Goal: Navigation & Orientation: Find specific page/section

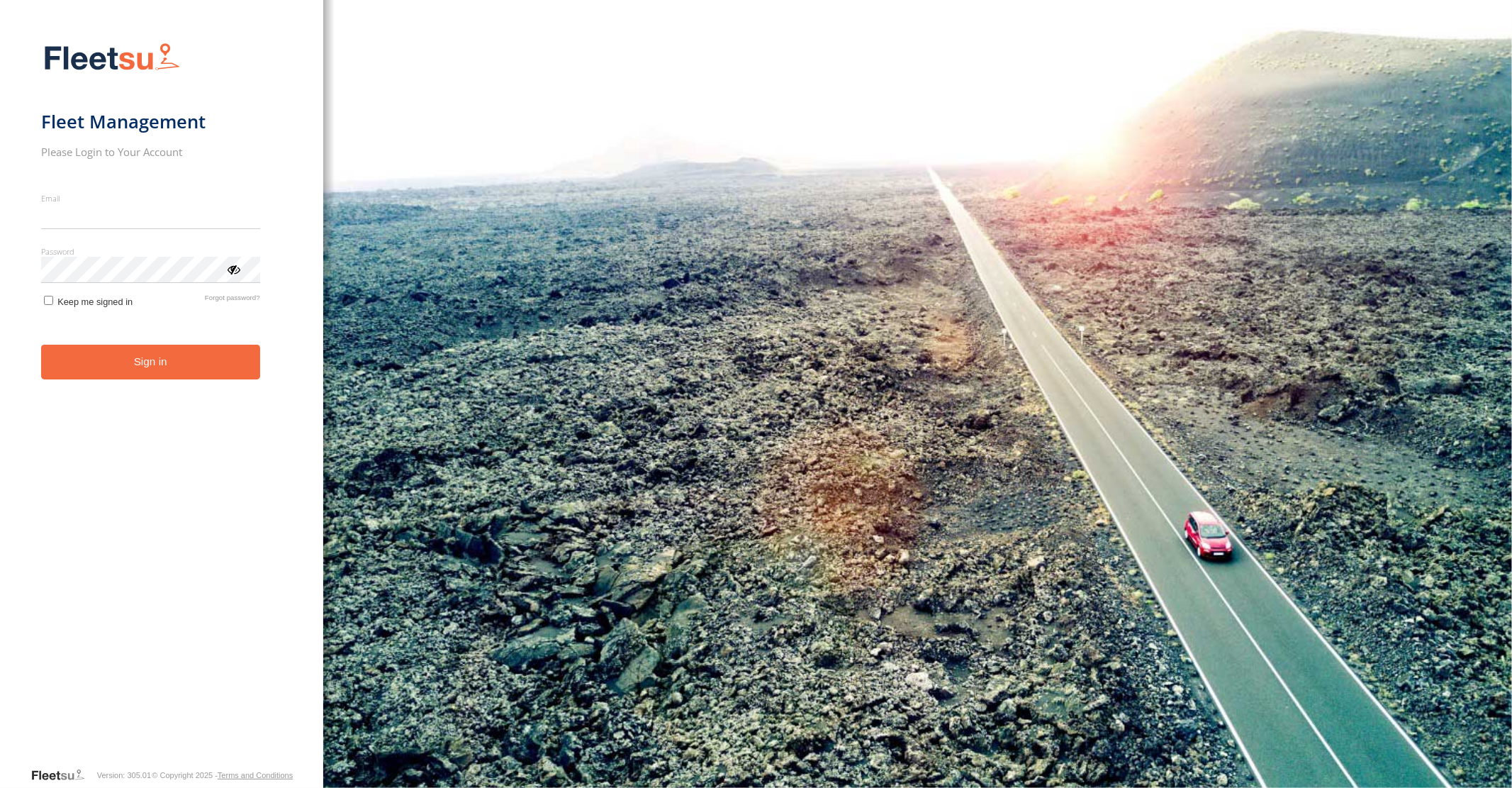
type input "**********"
click at [138, 381] on form "**********" at bounding box center [162, 400] width 241 height 732
click at [145, 362] on button "Sign in" at bounding box center [151, 362] width 219 height 34
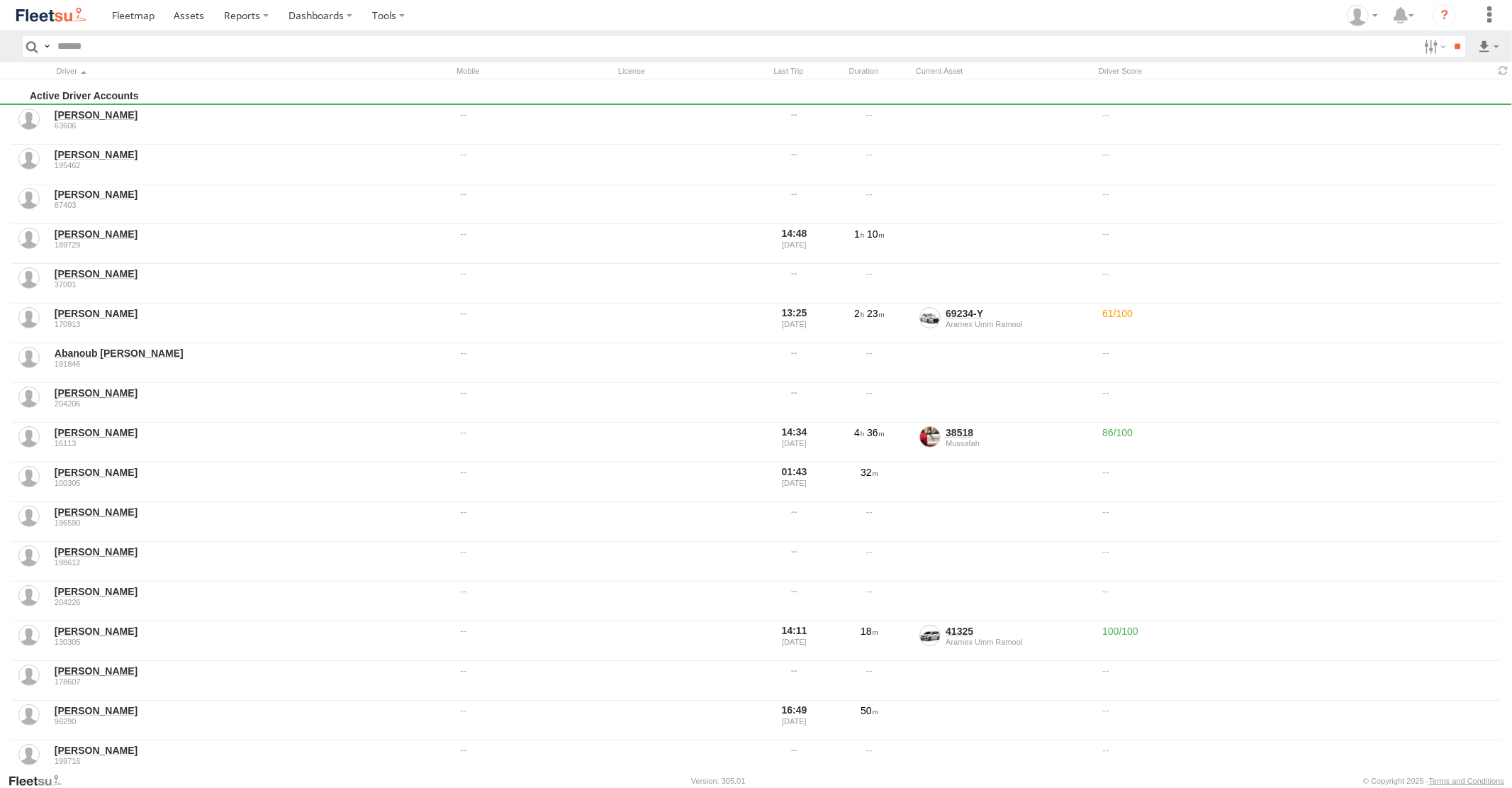
click at [138, 53] on input "text" at bounding box center [735, 46] width 1367 height 20
click at [137, 17] on span at bounding box center [133, 15] width 42 height 13
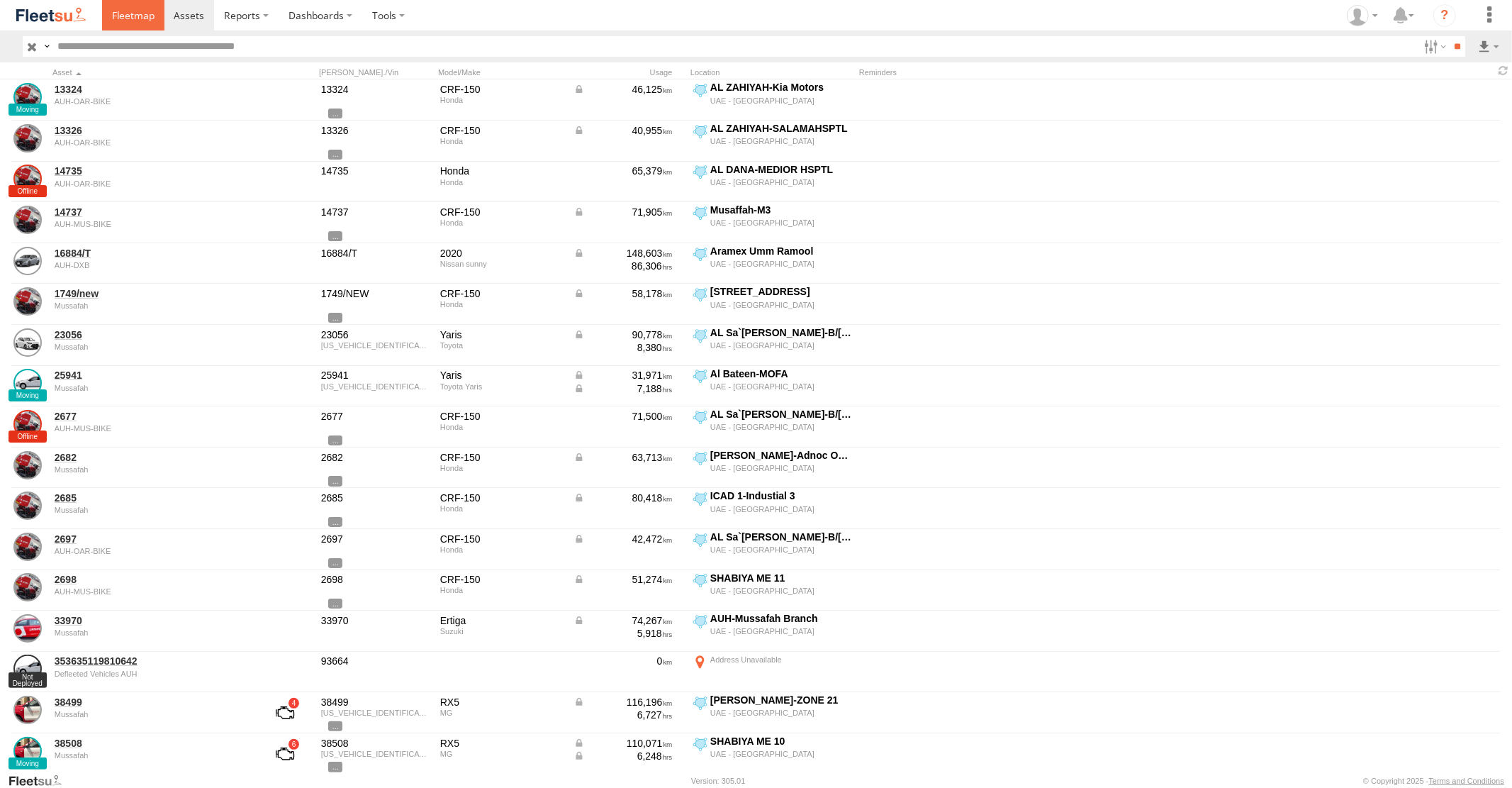
click at [134, 16] on span at bounding box center [133, 15] width 42 height 13
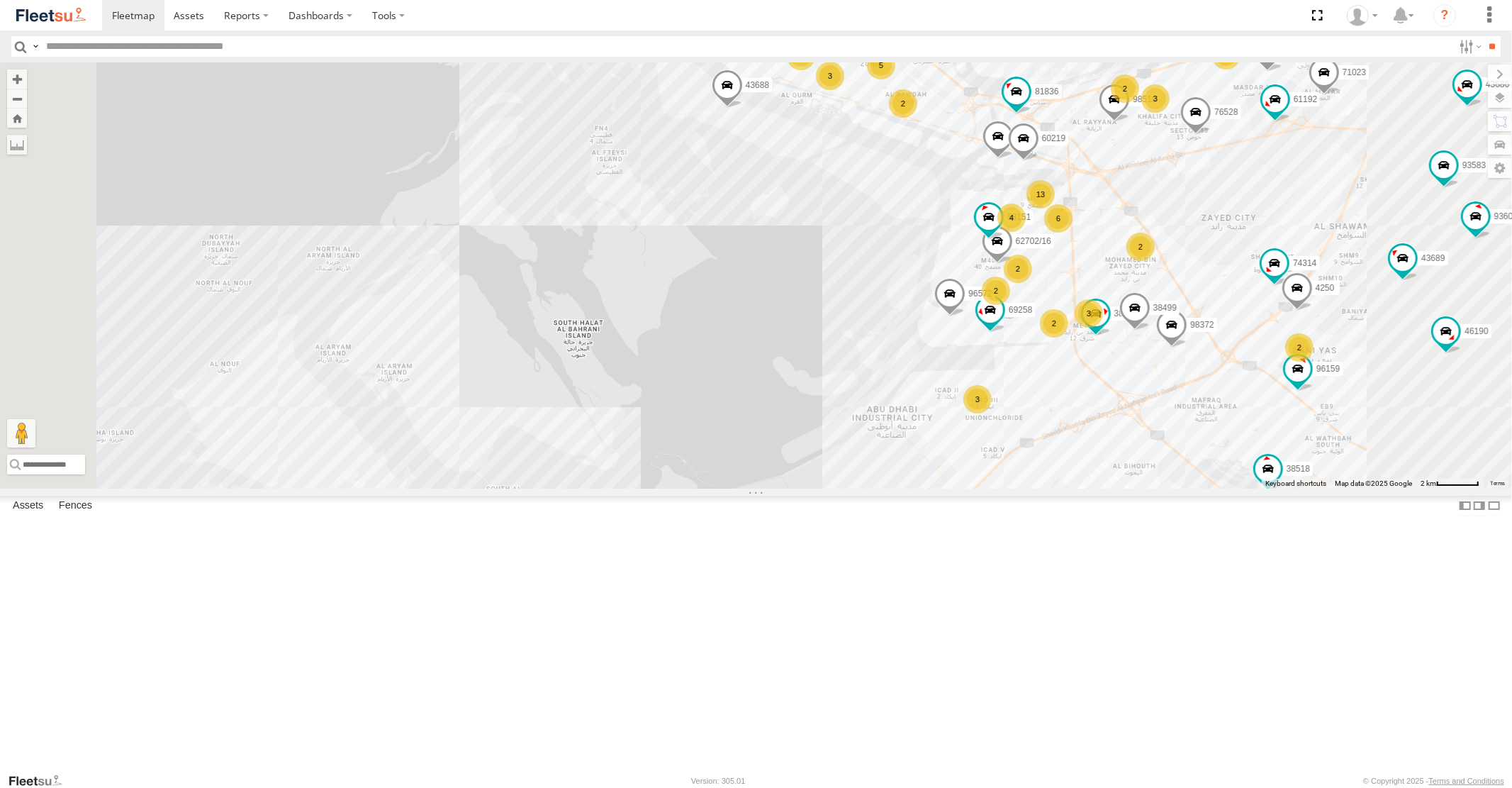
drag, startPoint x: 1136, startPoint y: 443, endPoint x: 890, endPoint y: 261, distance: 306.0
click at [940, 306] on div "93598 93660 93659 58368 59002 40417 88129 93586-auh 93671 93580 96450 93591 690…" at bounding box center [756, 275] width 1512 height 425
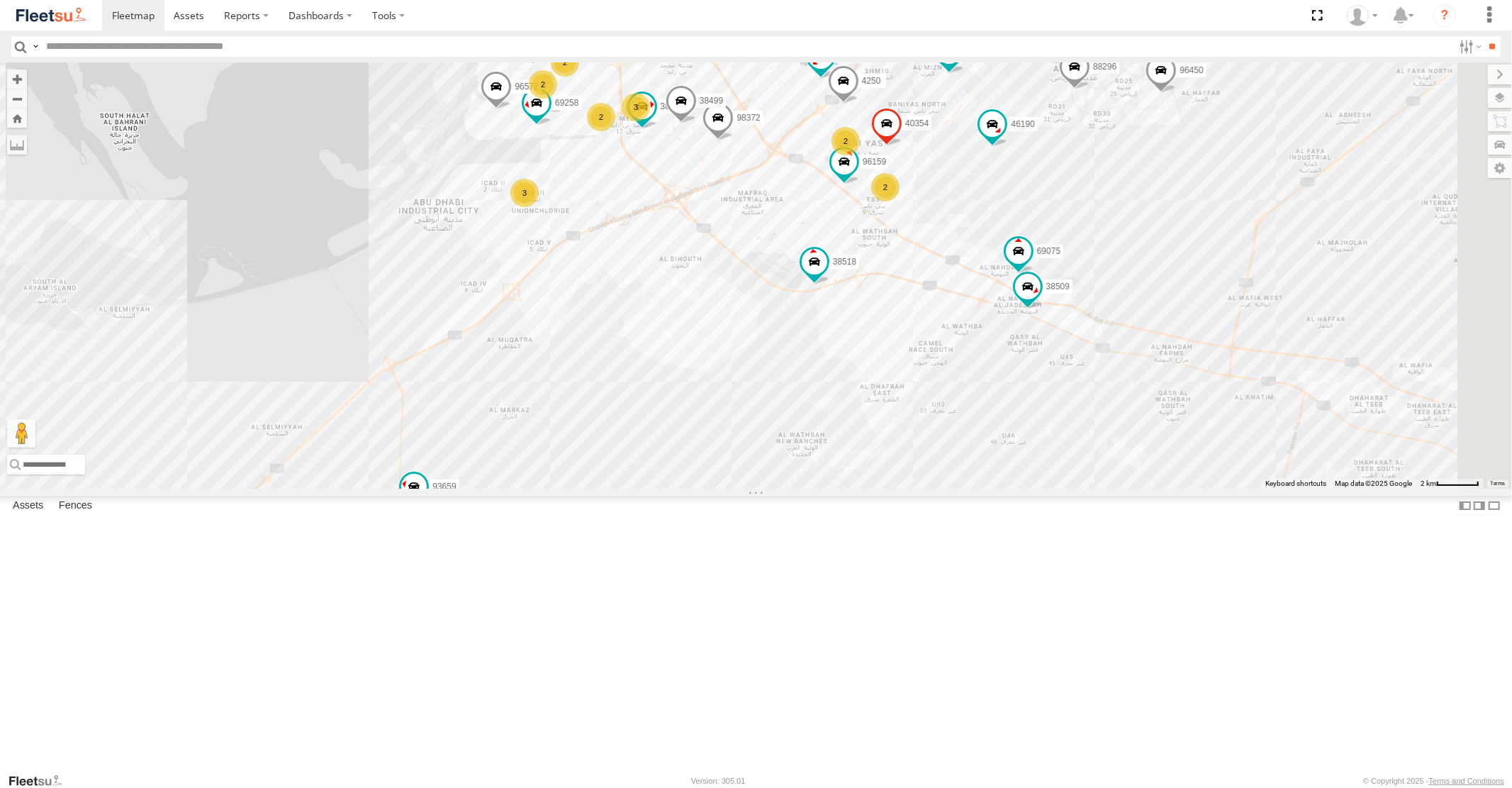
drag, startPoint x: 1005, startPoint y: 247, endPoint x: 1042, endPoint y: 401, distance: 158.4
click at [1042, 401] on div "93598 93660 93659 58368 59002 40417 88129 93586-auh 93671 93580 96450 93591 690…" at bounding box center [756, 275] width 1512 height 425
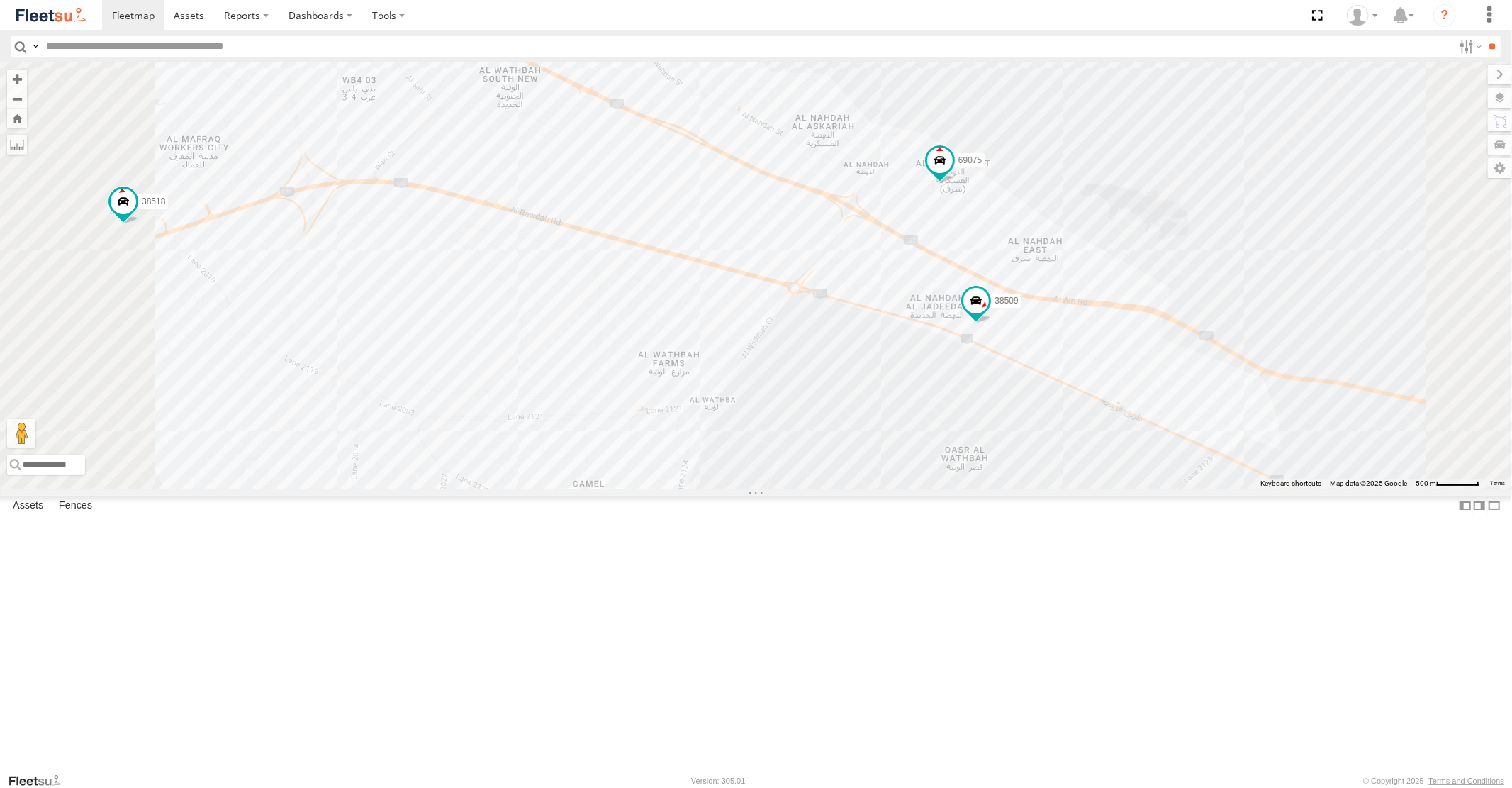
drag, startPoint x: 963, startPoint y: 384, endPoint x: 1187, endPoint y: 499, distance: 251.8
click at [1172, 488] on div "93598 93660 93659 58368 59002 40417 88129 93586-auh 93671 93580 96450 93591 690…" at bounding box center [756, 275] width 1512 height 425
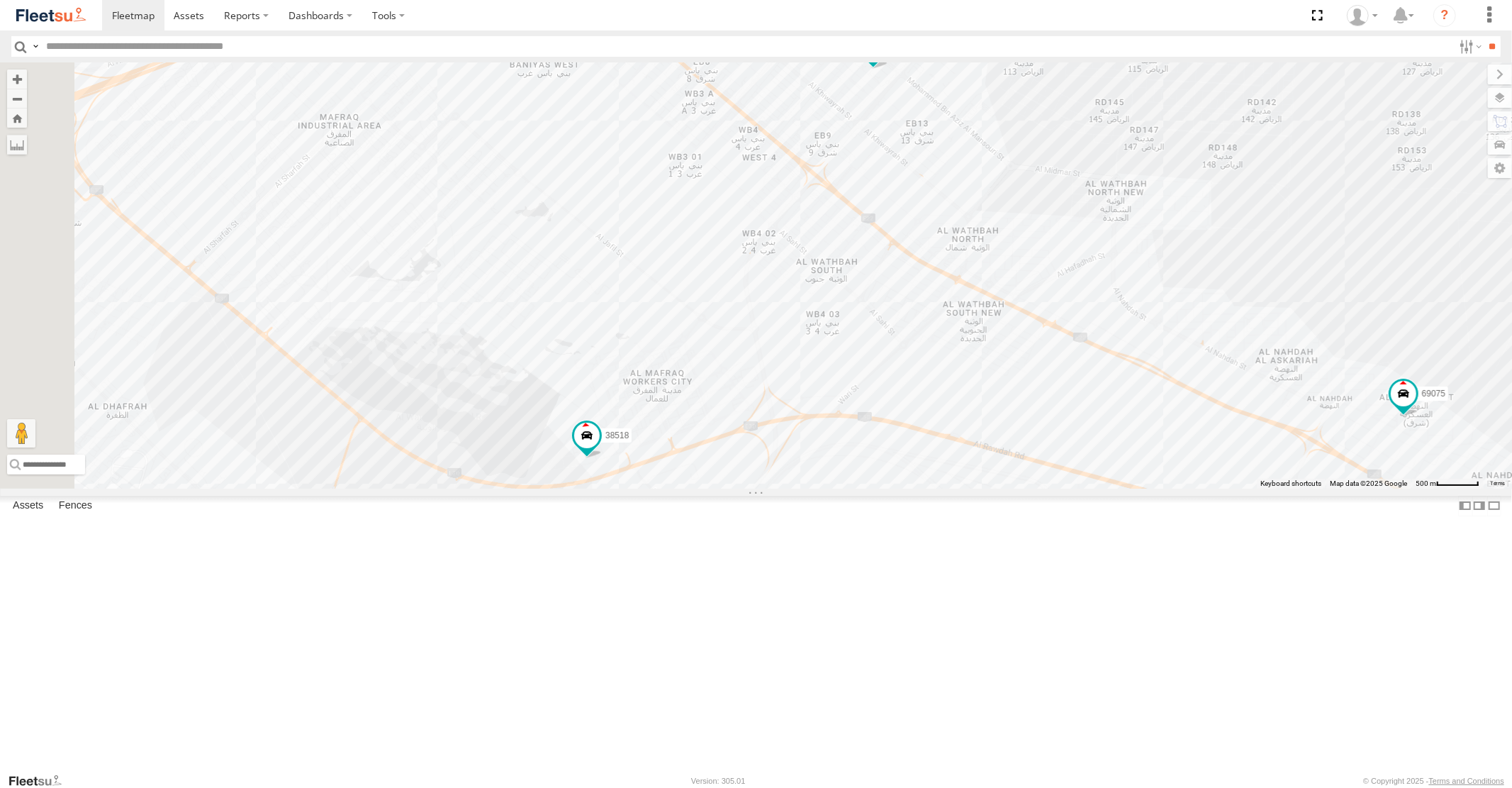
drag, startPoint x: 893, startPoint y: 357, endPoint x: 1286, endPoint y: 605, distance: 464.7
click at [1256, 488] on div "93598 93660 93659 58368 59002 40417 88129 93586-auh 93671 93580 96450 93591 690…" at bounding box center [756, 275] width 1512 height 425
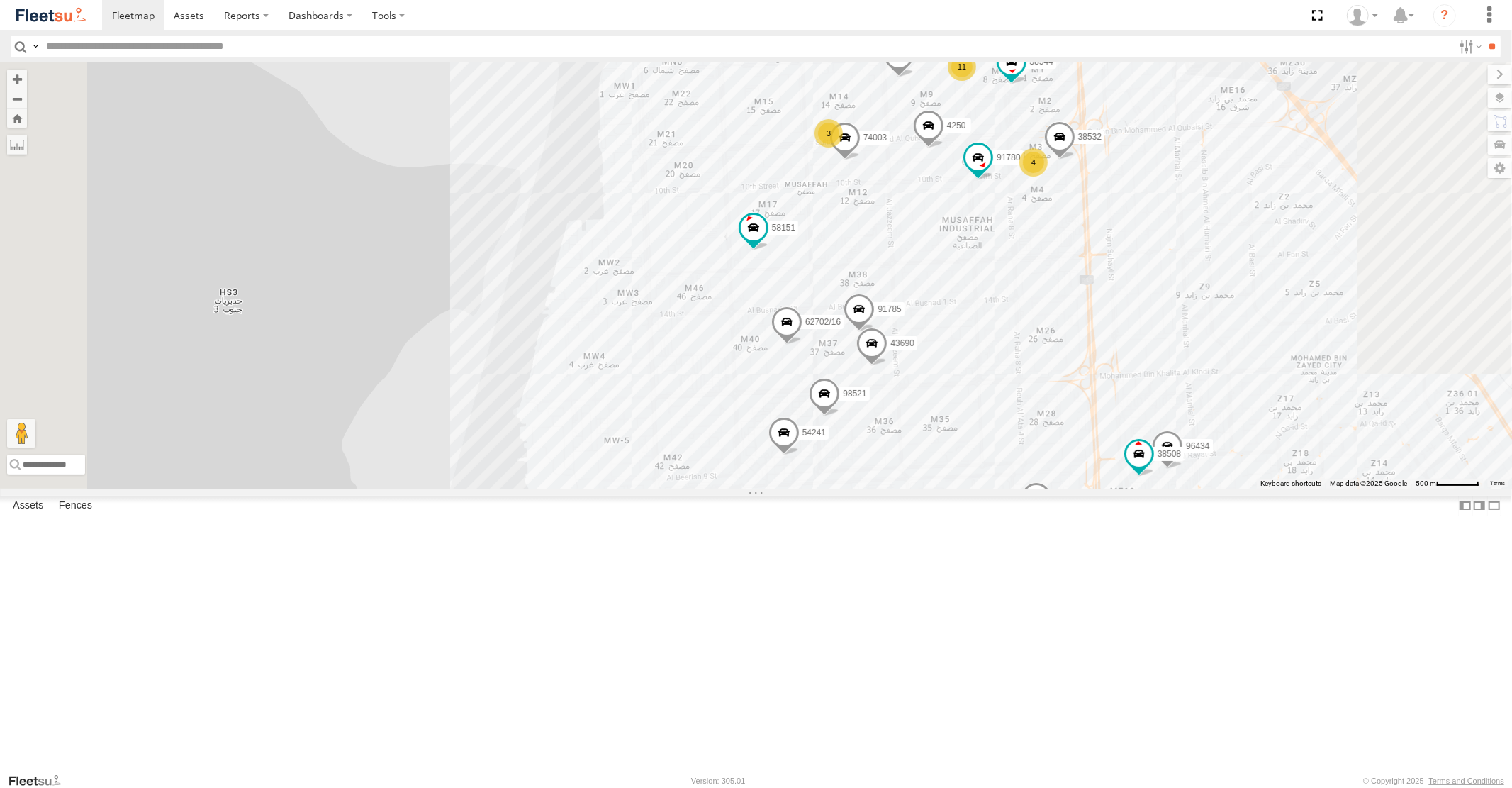
drag, startPoint x: 1267, startPoint y: 501, endPoint x: 732, endPoint y: 336, distance: 559.9
click at [747, 338] on div "93598 93660 93659 58368 59002 40417 88129 93586-auh 93671 93580 96450 93591 690…" at bounding box center [756, 275] width 1512 height 425
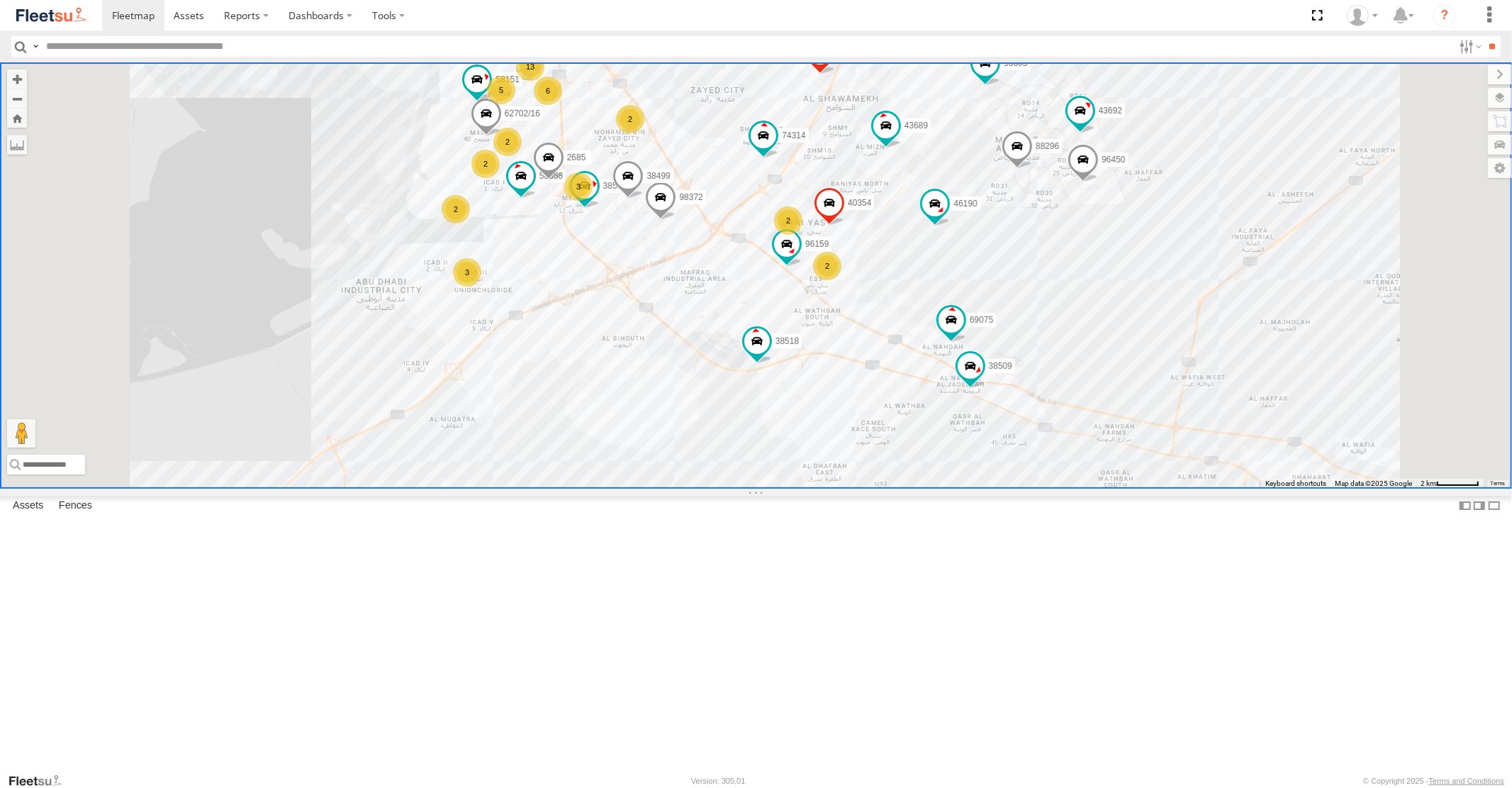
drag, startPoint x: 1264, startPoint y: 338, endPoint x: 1150, endPoint y: 481, distance: 182.9
click at [1153, 477] on div "93598 93660 93659 58368 59002 40417 88129 93586-auh 93671 93580 96450 93591 690…" at bounding box center [756, 275] width 1512 height 425
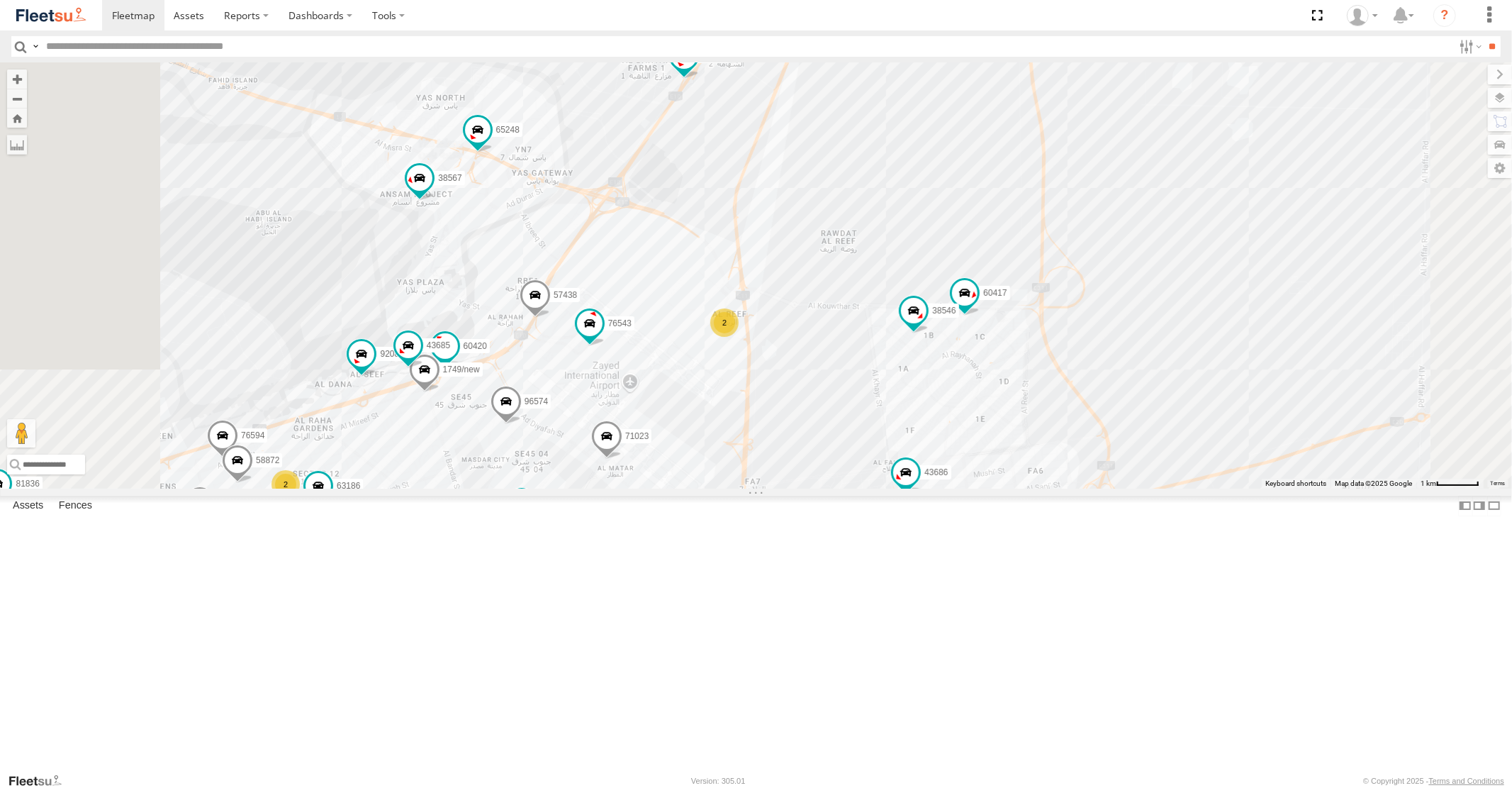
drag, startPoint x: 805, startPoint y: 392, endPoint x: 1130, endPoint y: 163, distance: 397.6
click at [1078, 187] on div "93598 93660 93659 58368 59002 40417 88129 93586-auh 93671 93580 96450 93591 690…" at bounding box center [756, 275] width 1512 height 425
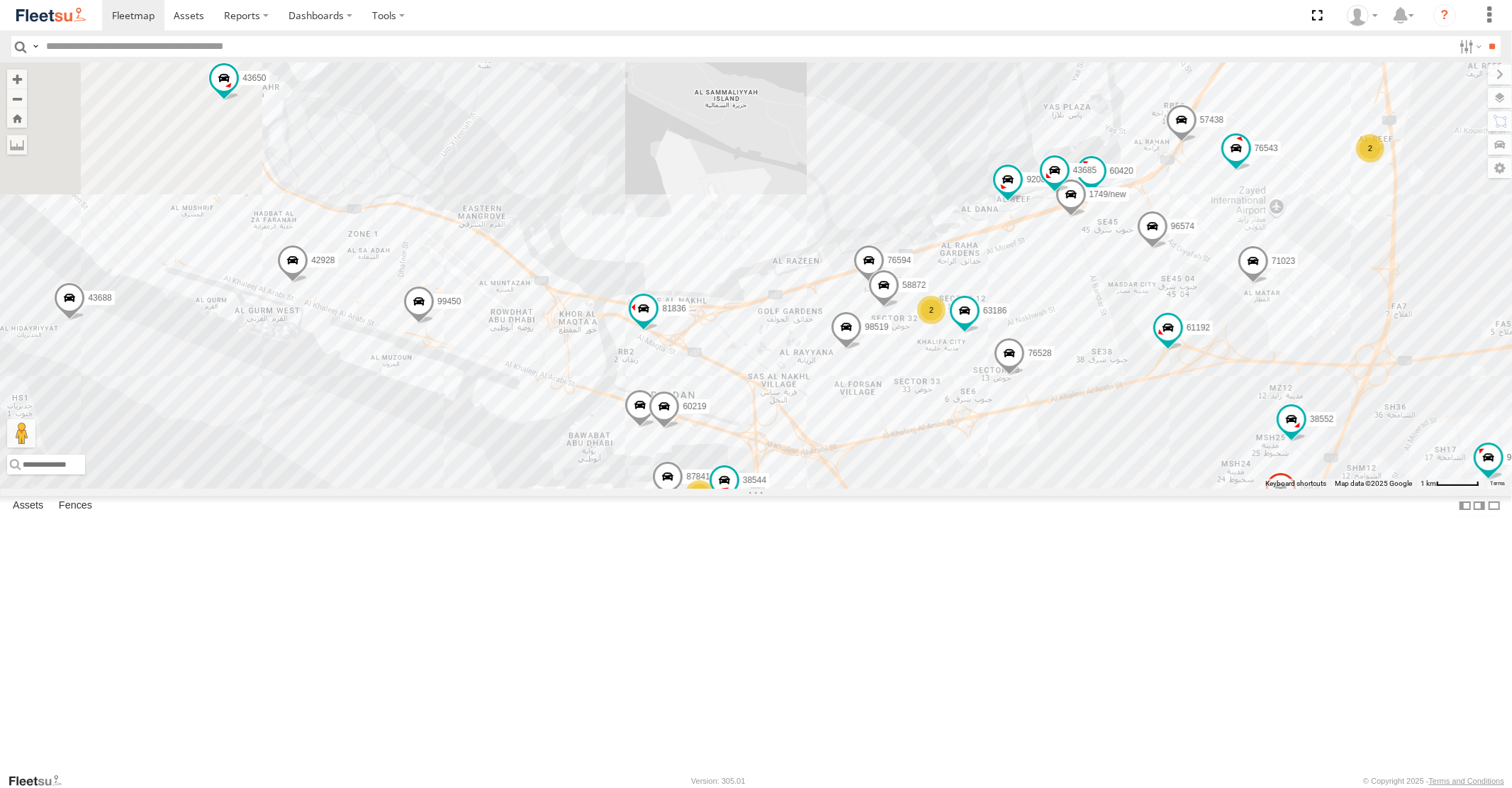
drag, startPoint x: 1135, startPoint y: 204, endPoint x: 1017, endPoint y: 594, distance: 407.5
click at [1021, 488] on div "93598 93660 93659 58368 59002 40417 88129 93586-auh 93671 93580 96450 93591 690…" at bounding box center [756, 275] width 1512 height 425
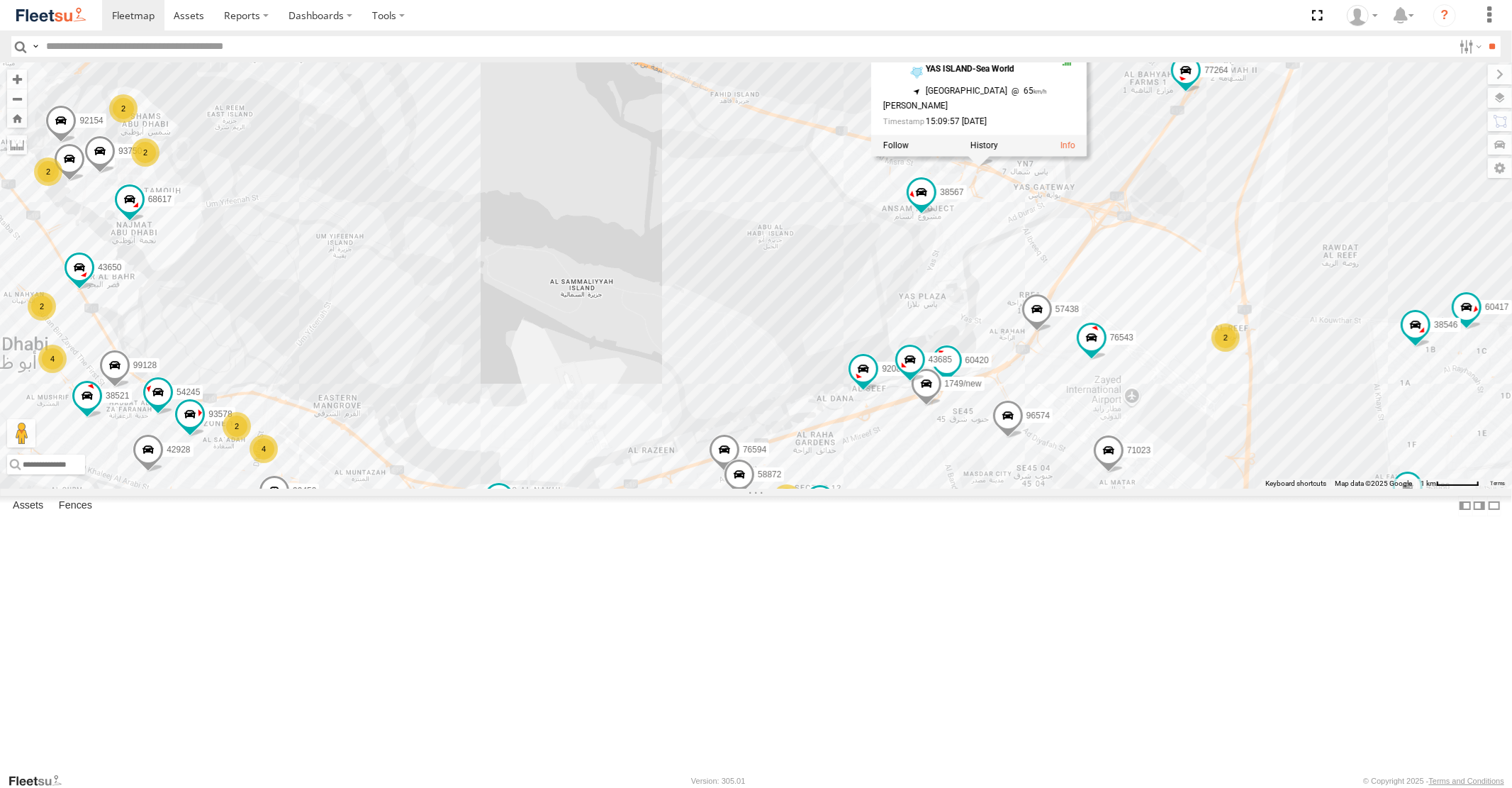
drag, startPoint x: 1315, startPoint y: 244, endPoint x: 1187, endPoint y: 400, distance: 201.8
click at [1187, 400] on div "93598 93660 93659 58368 59002 40417 88129 93586-auh 93671 93580 96450 93591 690…" at bounding box center [756, 275] width 1512 height 425
